Goal: Task Accomplishment & Management: Use online tool/utility

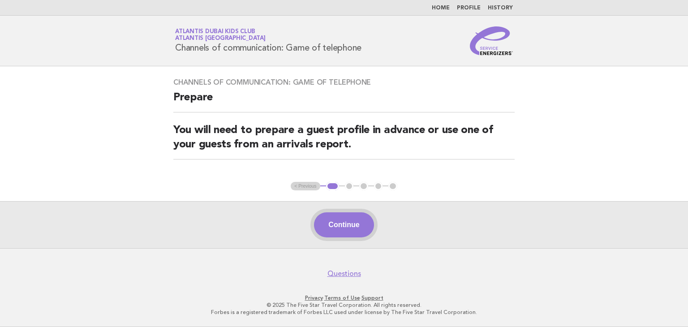
click at [357, 228] on button "Continue" at bounding box center [344, 224] width 60 height 25
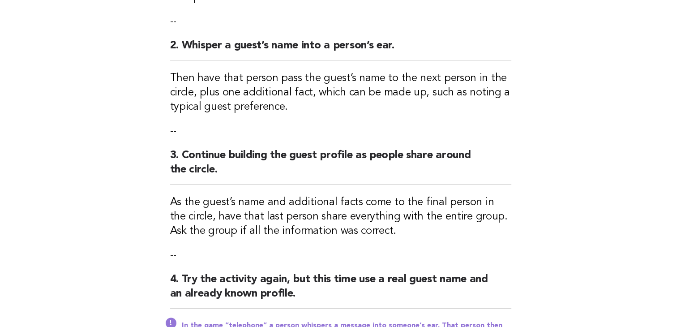
scroll to position [358, 0]
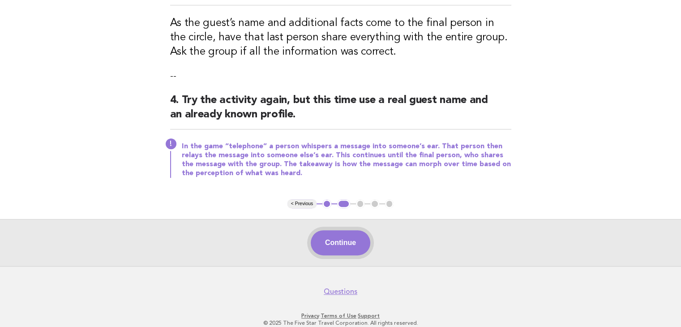
click at [364, 247] on button "Continue" at bounding box center [341, 242] width 60 height 25
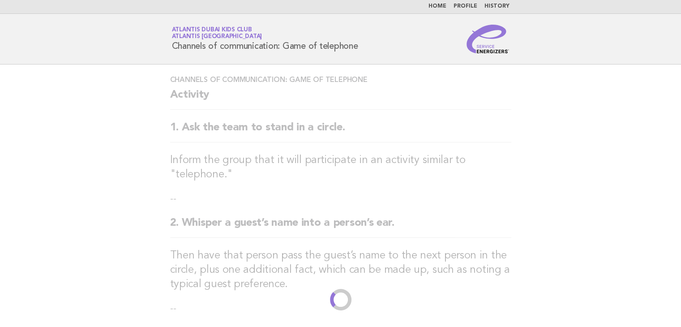
scroll to position [0, 0]
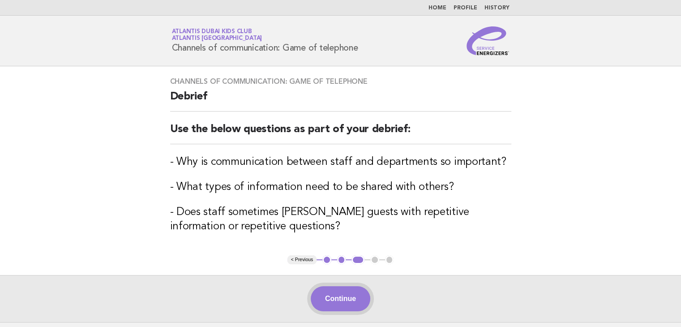
click at [344, 294] on button "Continue" at bounding box center [341, 298] width 60 height 25
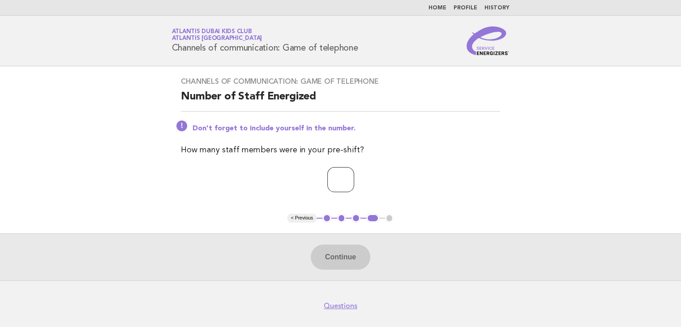
click at [333, 179] on input "number" at bounding box center [340, 179] width 27 height 25
type input "*"
click at [333, 253] on button "Continue" at bounding box center [341, 256] width 60 height 25
